Goal: Check status

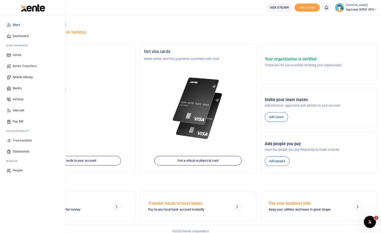
click at [17, 140] on span "Transactions" at bounding box center [22, 140] width 19 height 5
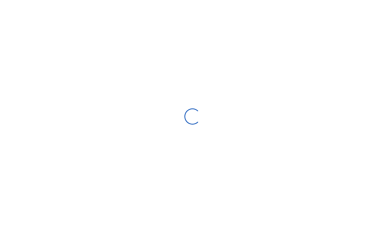
select select
type input "[DATE] - [DATE]"
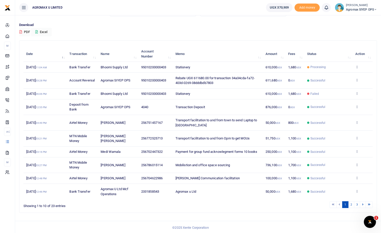
scroll to position [33, 0]
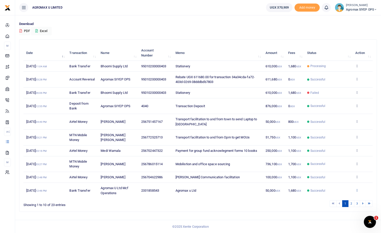
click at [357, 190] on icon at bounding box center [356, 190] width 3 height 4
click at [338, 172] on link "View details" at bounding box center [338, 171] width 40 height 7
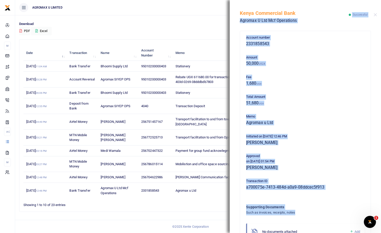
drag, startPoint x: 240, startPoint y: 11, endPoint x: 356, endPoint y: 201, distance: 223.2
click at [356, 201] on div "Kenya Commercial Bank Agromax U Ltd Mcf Operations Successful Account number 23…" at bounding box center [305, 116] width 151 height 233
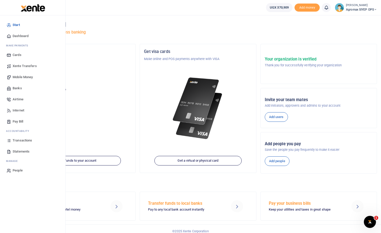
click at [21, 140] on span "Transactions" at bounding box center [22, 140] width 19 height 5
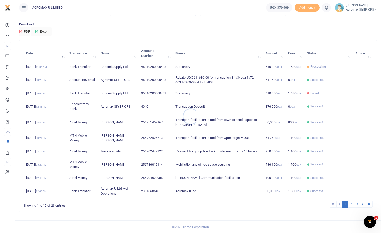
scroll to position [33, 0]
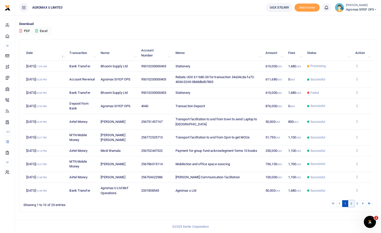
click at [350, 203] on link "2" at bounding box center [351, 203] width 6 height 7
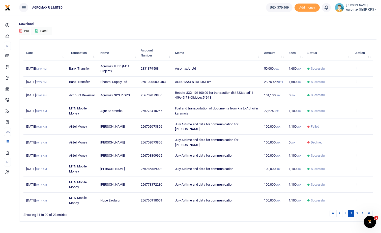
click at [356, 70] on icon at bounding box center [356, 68] width 3 height 4
click at [330, 77] on link "View details" at bounding box center [338, 76] width 40 height 7
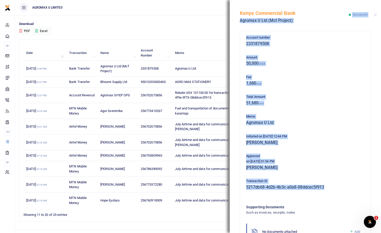
drag, startPoint x: 240, startPoint y: 12, endPoint x: 357, endPoint y: 193, distance: 215.2
click at [357, 193] on div "Kenya Commercial Bank Agromax U Ltd (Mcf Project) Successful Account number 233…" at bounding box center [305, 116] width 151 height 233
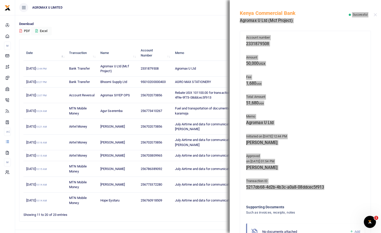
scroll to position [13, 0]
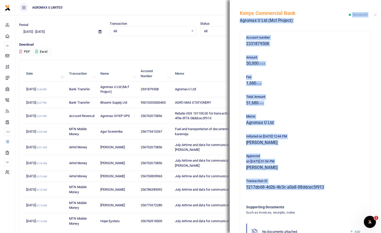
click at [377, 16] on div at bounding box center [375, 14] width 3 height 3
